Goal: Use online tool/utility: Utilize a website feature to perform a specific function

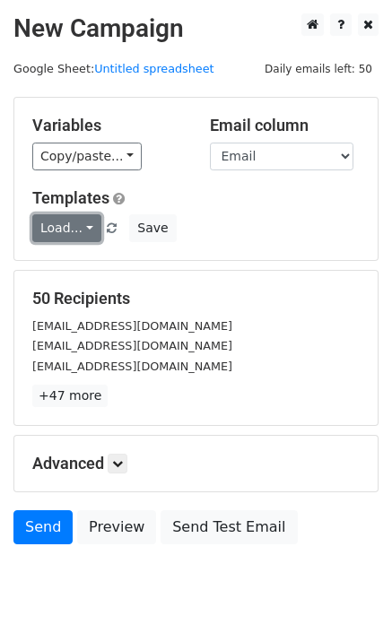
click at [60, 229] on link "Load..." at bounding box center [66, 228] width 69 height 28
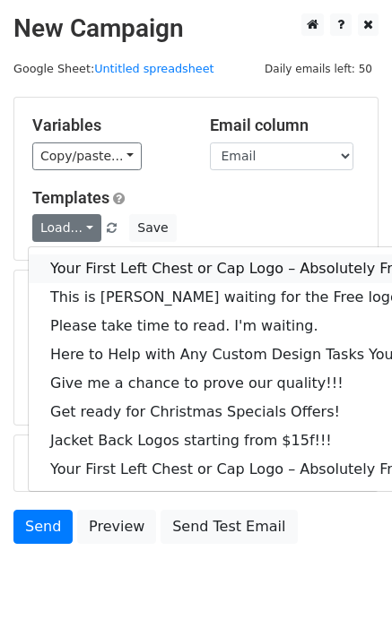
click at [90, 266] on link "Your First Left Chest or Cap Logo – Absolutely Free" at bounding box center [243, 269] width 428 height 29
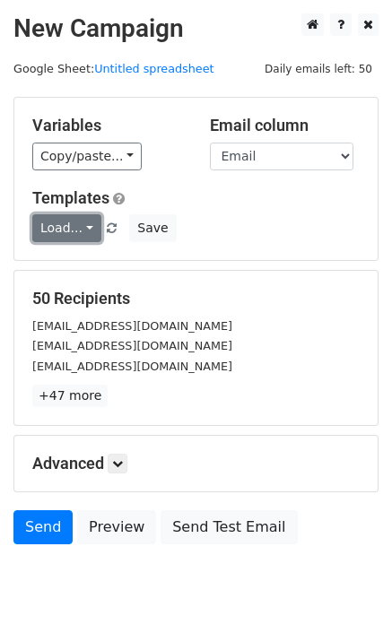
click at [75, 226] on link "Load..." at bounding box center [66, 228] width 69 height 28
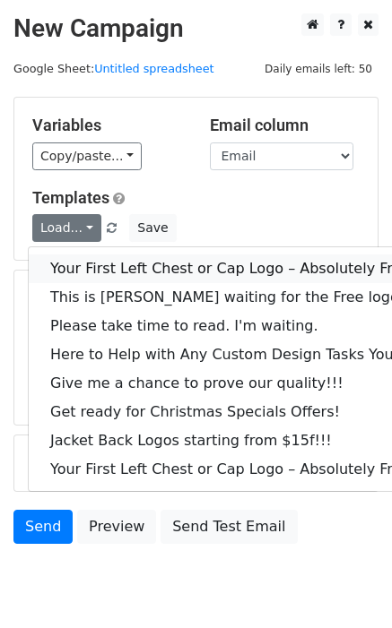
click at [91, 260] on link "Your First Left Chest or Cap Logo – Absolutely Free" at bounding box center [243, 269] width 428 height 29
